Goal: Information Seeking & Learning: Learn about a topic

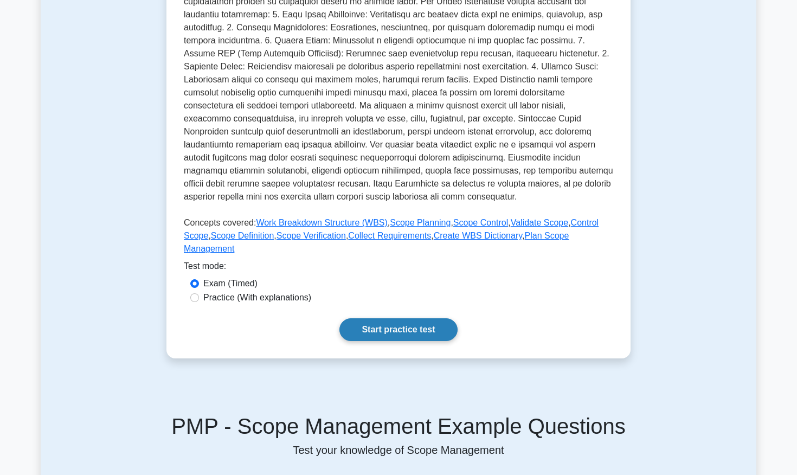
click at [415, 318] on link "Start practice test" at bounding box center [399, 329] width 118 height 23
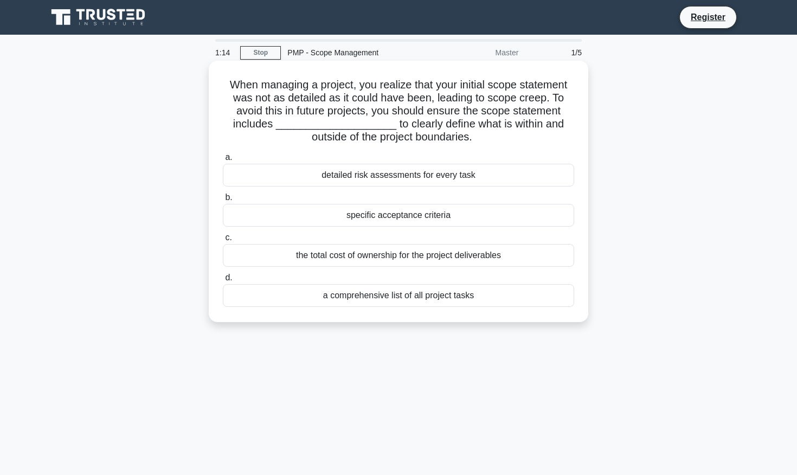
click at [425, 177] on div "detailed risk assessments for every task" at bounding box center [398, 175] width 351 height 23
click at [223, 161] on input "a. detailed risk assessments for every task" at bounding box center [223, 157] width 0 height 7
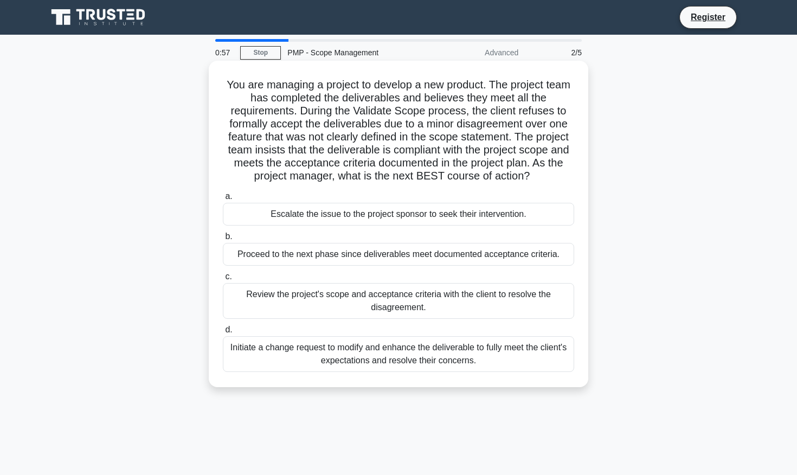
click at [413, 260] on div "Proceed to the next phase since deliverables meet documented acceptance criteri…" at bounding box center [398, 254] width 351 height 23
click at [223, 240] on input "b. Proceed to the next phase since deliverables meet documented acceptance crit…" at bounding box center [223, 236] width 0 height 7
